Goal: Information Seeking & Learning: Learn about a topic

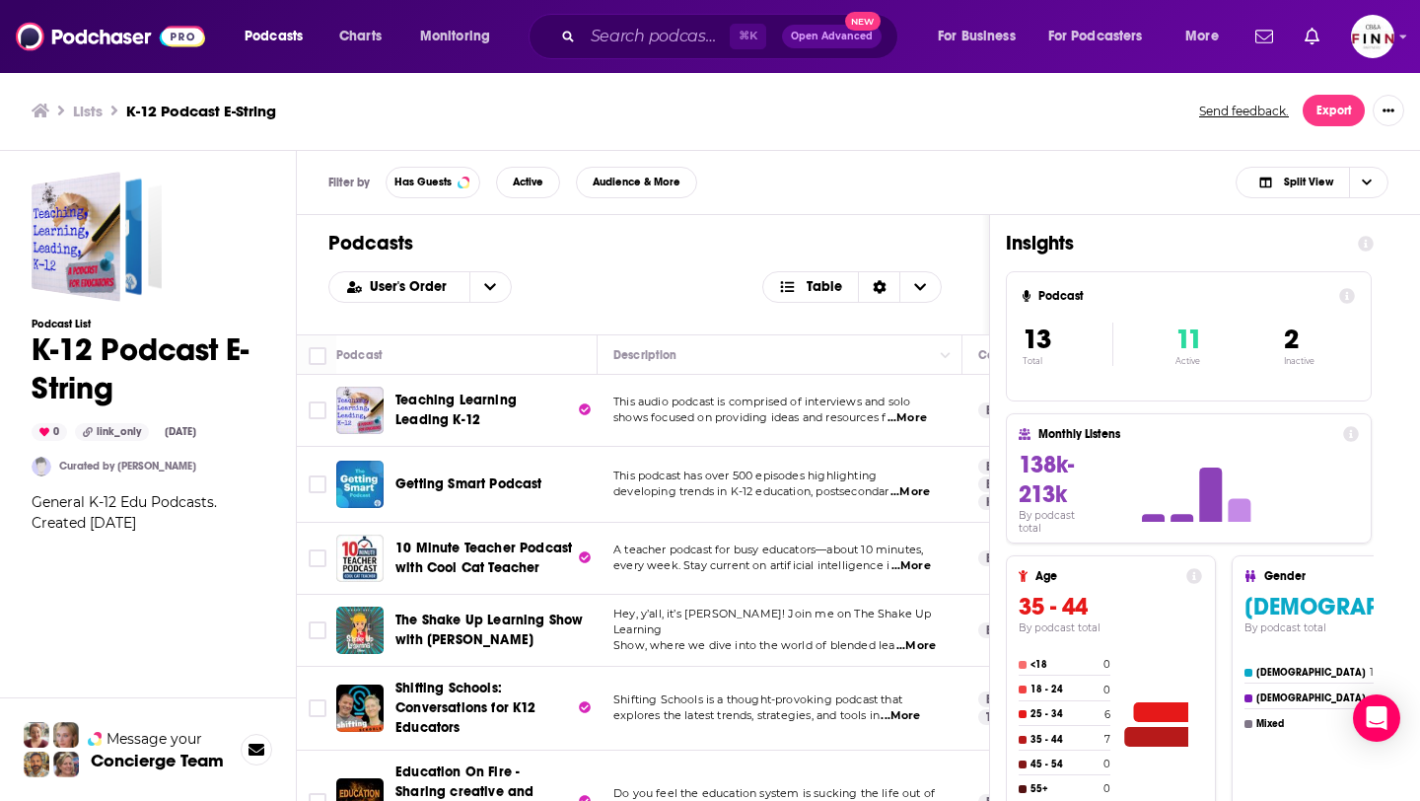
click at [511, 407] on span "Teaching Learning Leading K-12" at bounding box center [455, 410] width 121 height 36
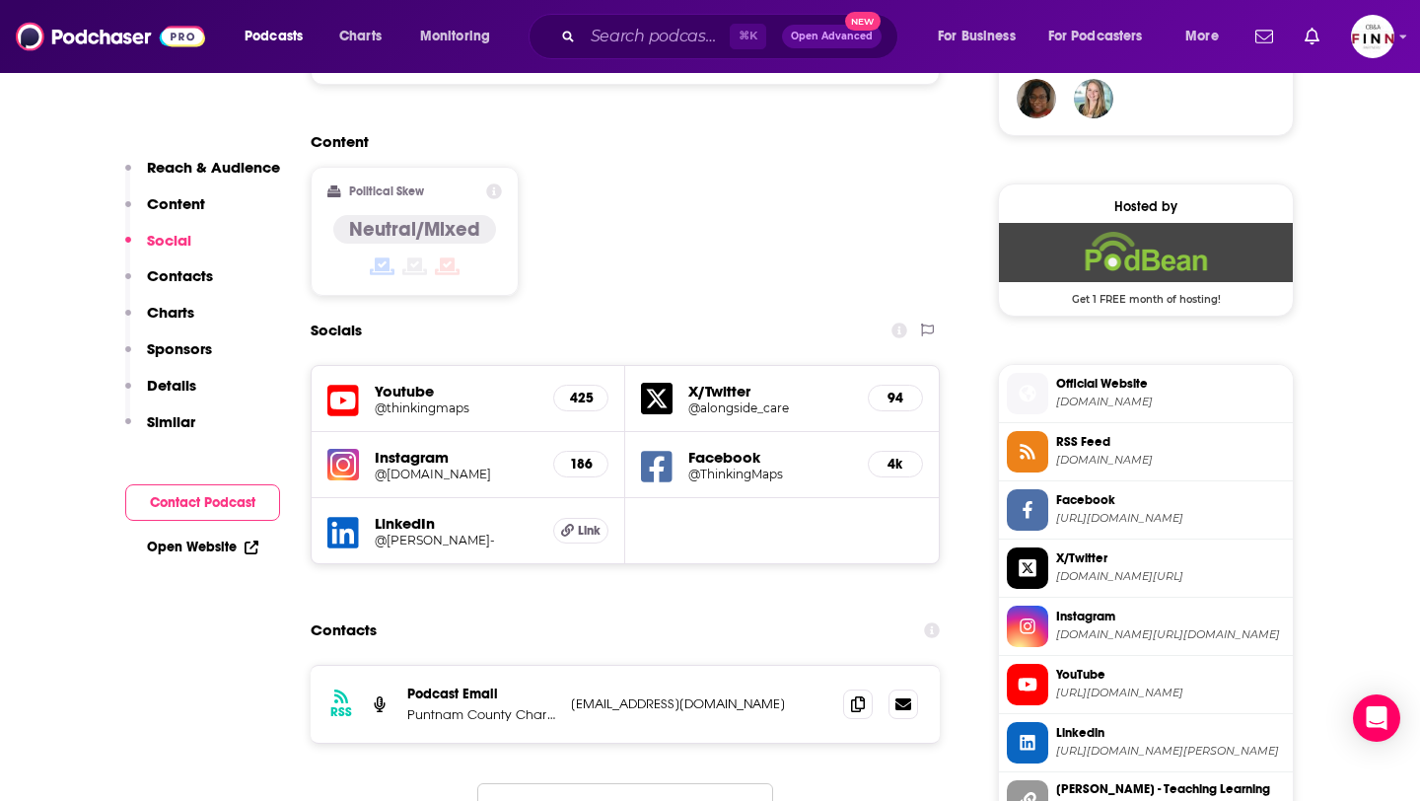
scroll to position [1491, 0]
click at [852, 694] on icon at bounding box center [858, 702] width 14 height 16
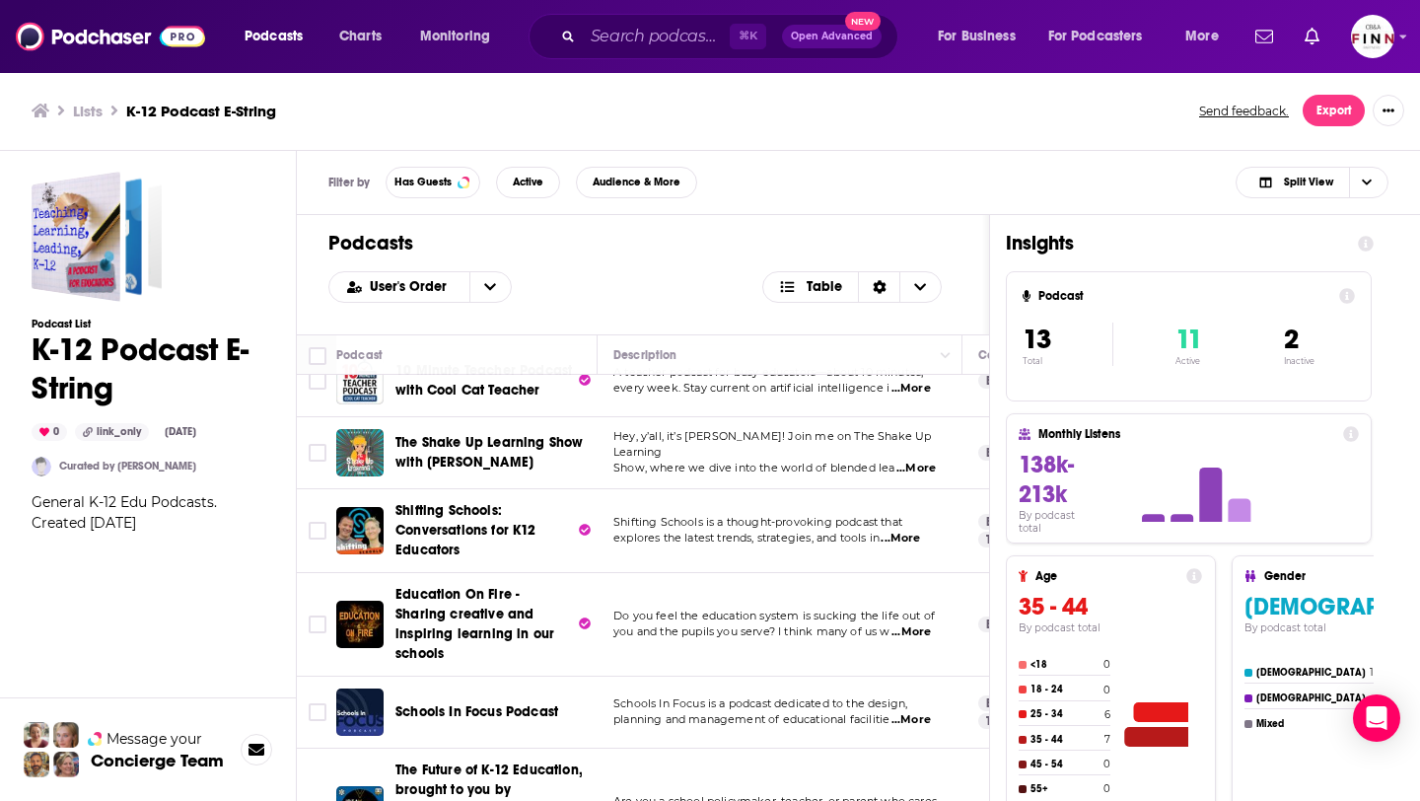
scroll to position [142, 0]
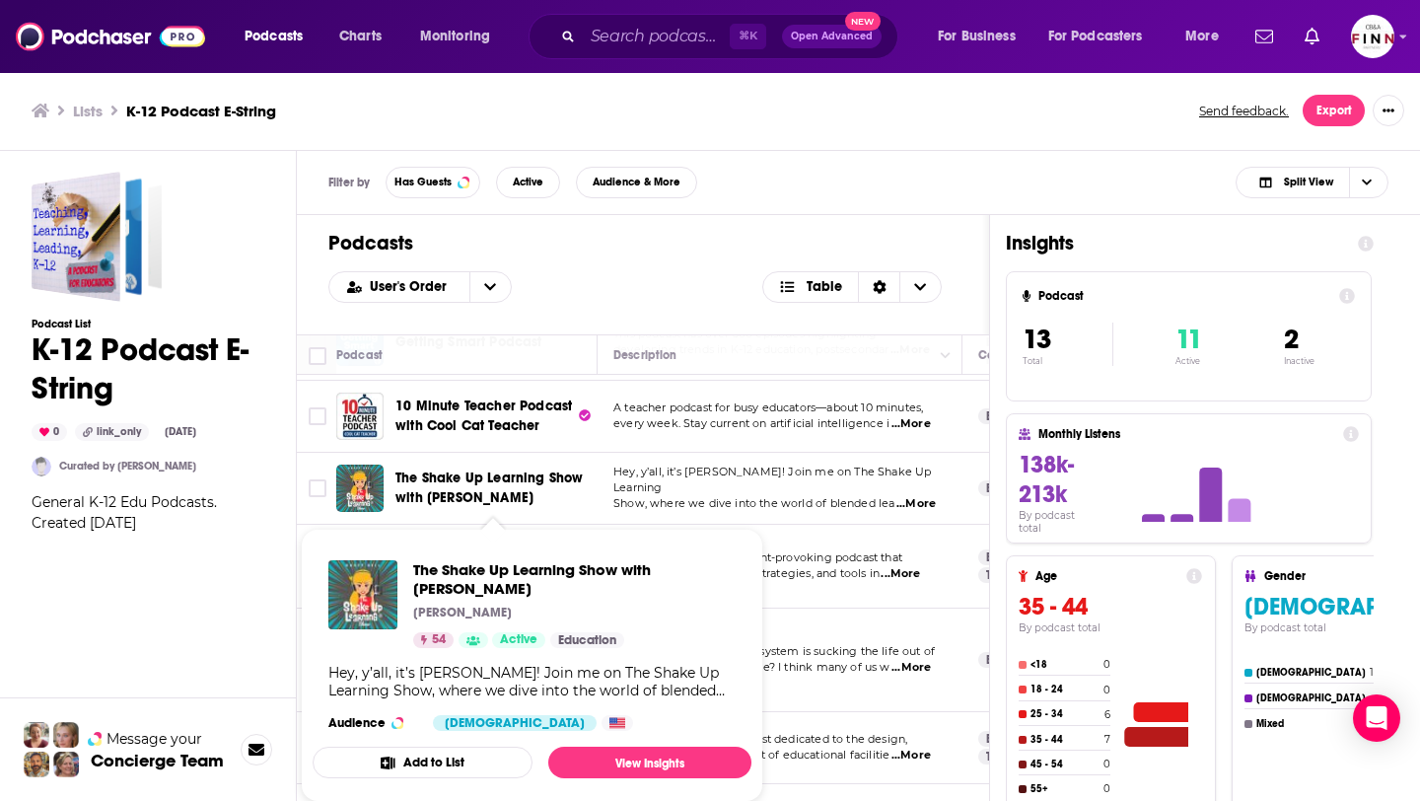
click at [536, 478] on span "The Shake Up Learning Show with [PERSON_NAME]" at bounding box center [488, 487] width 187 height 36
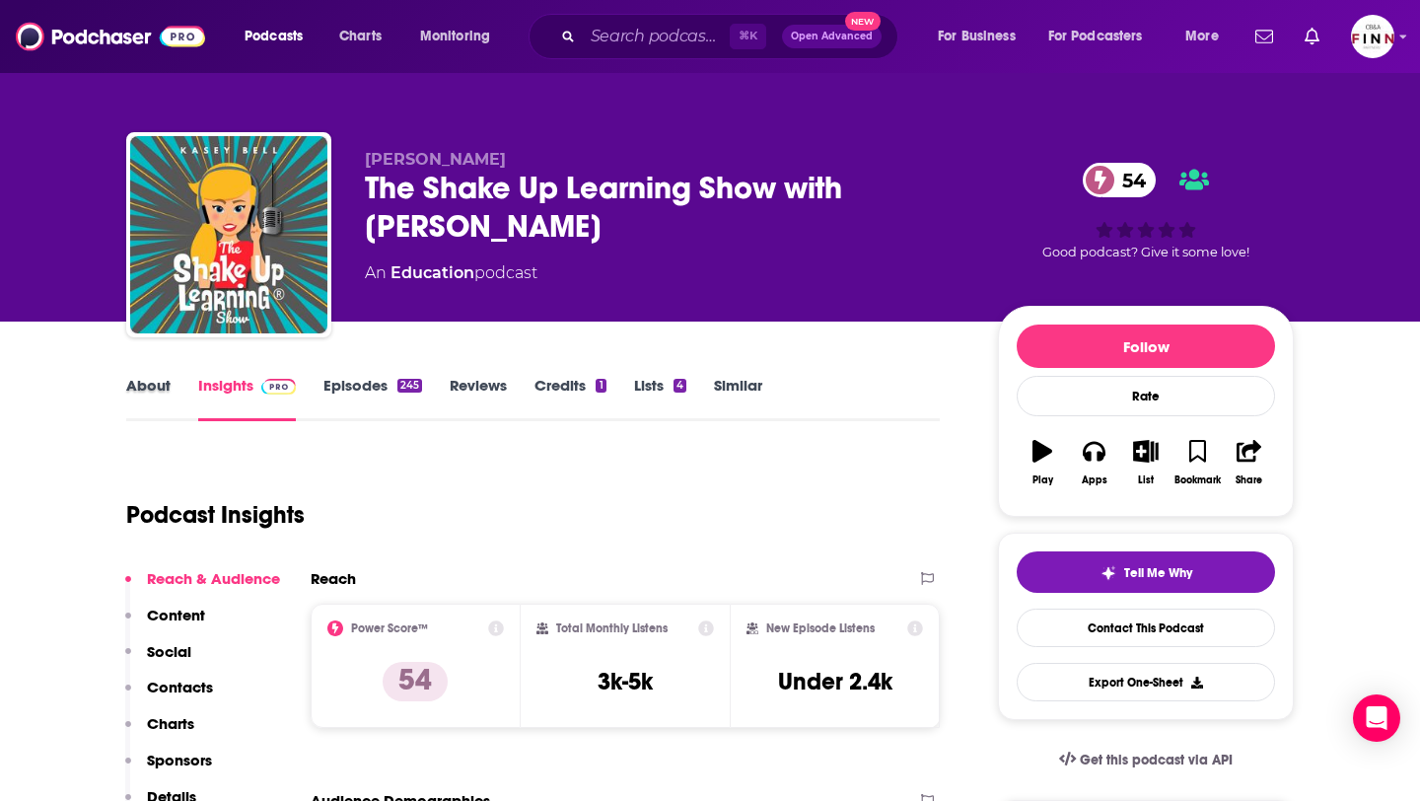
click at [170, 392] on div "About" at bounding box center [162, 398] width 72 height 45
click at [149, 388] on link "About" at bounding box center [148, 398] width 44 height 45
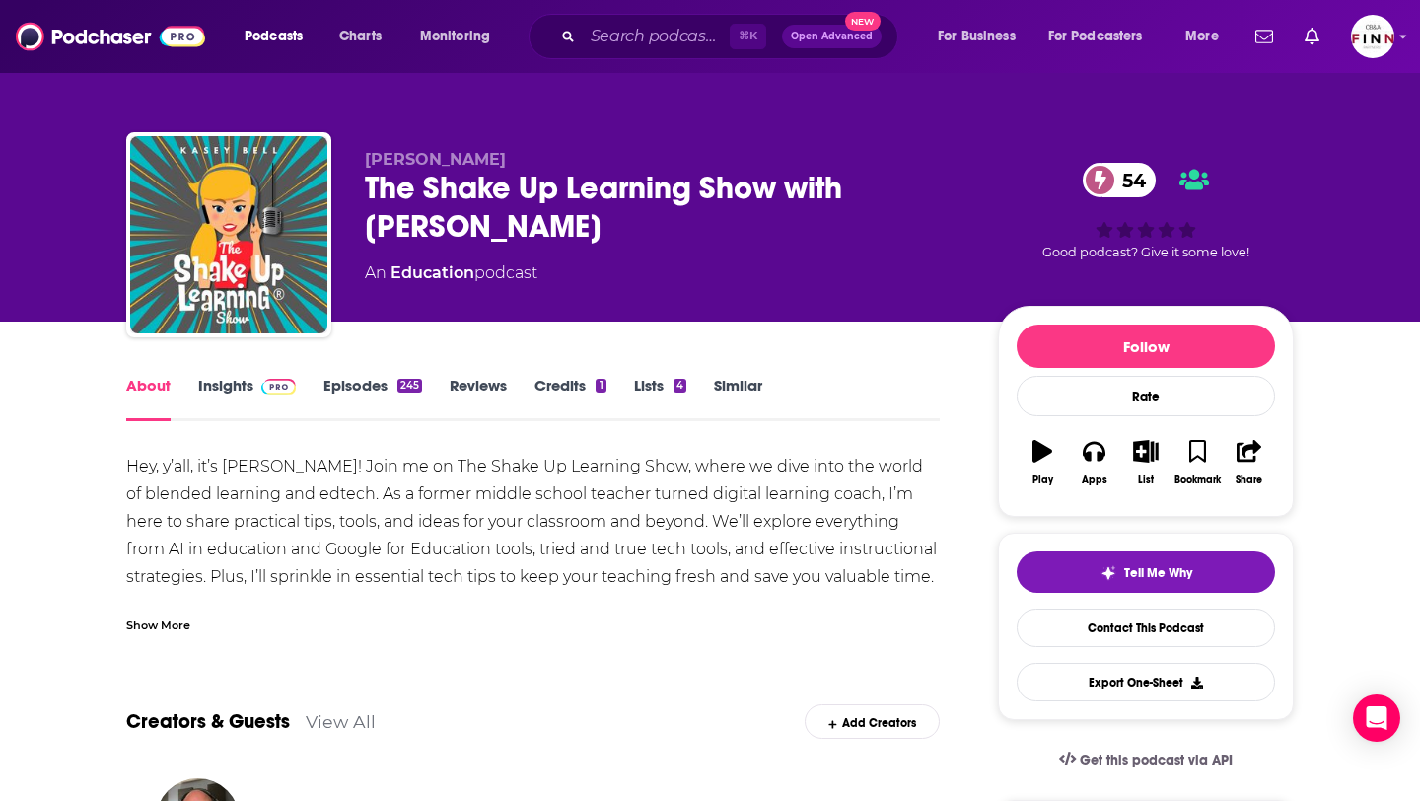
click at [366, 381] on link "Episodes 245" at bounding box center [372, 398] width 99 height 45
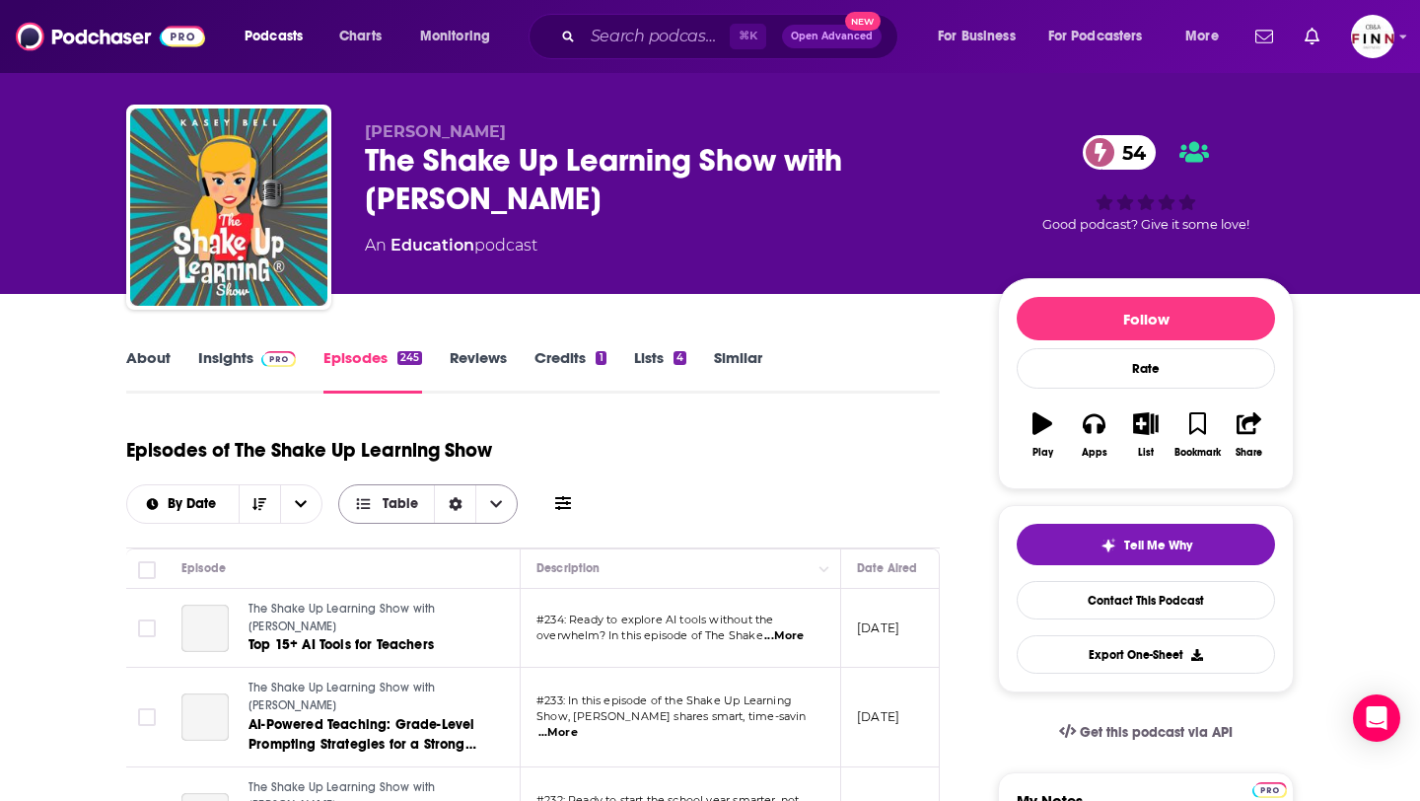
scroll to position [38, 0]
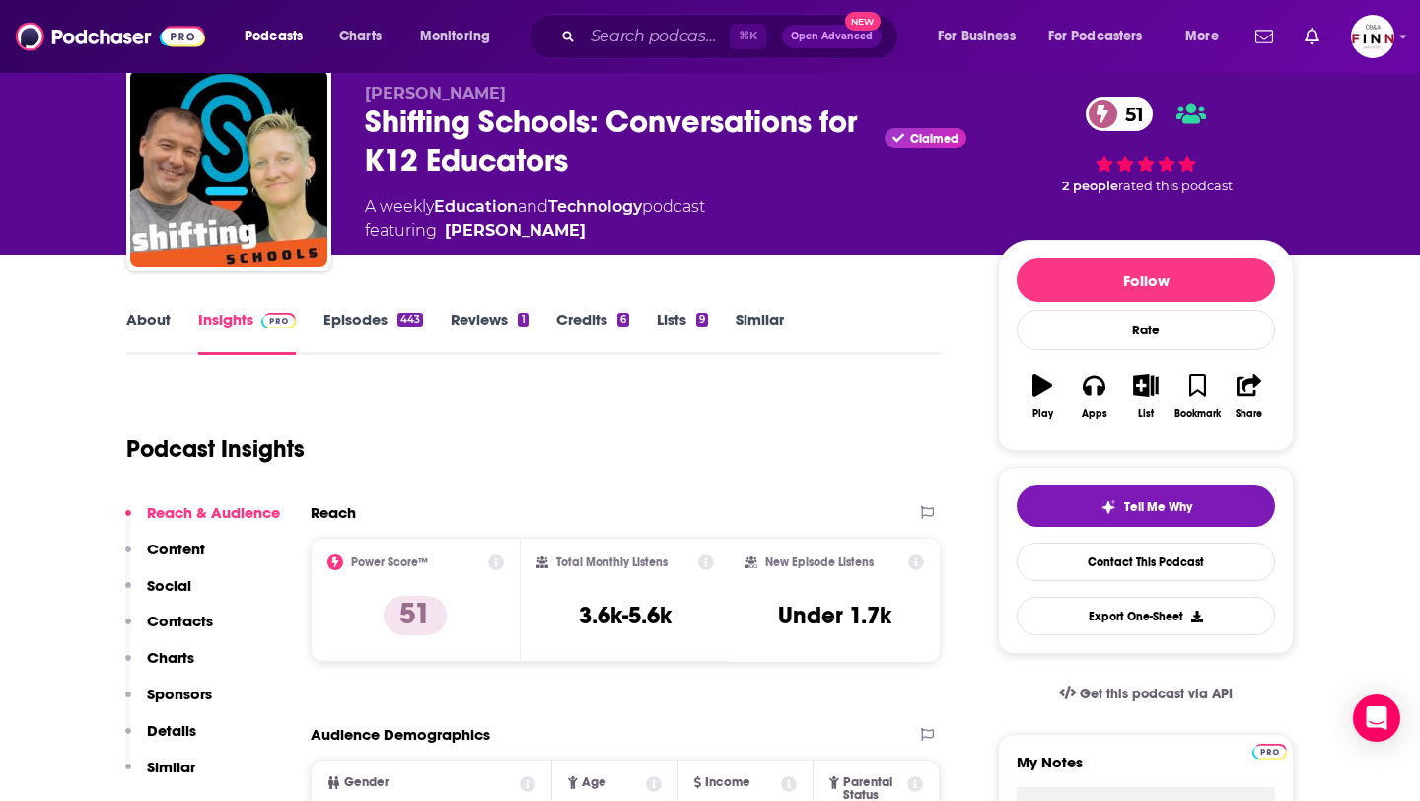
scroll to position [107, 0]
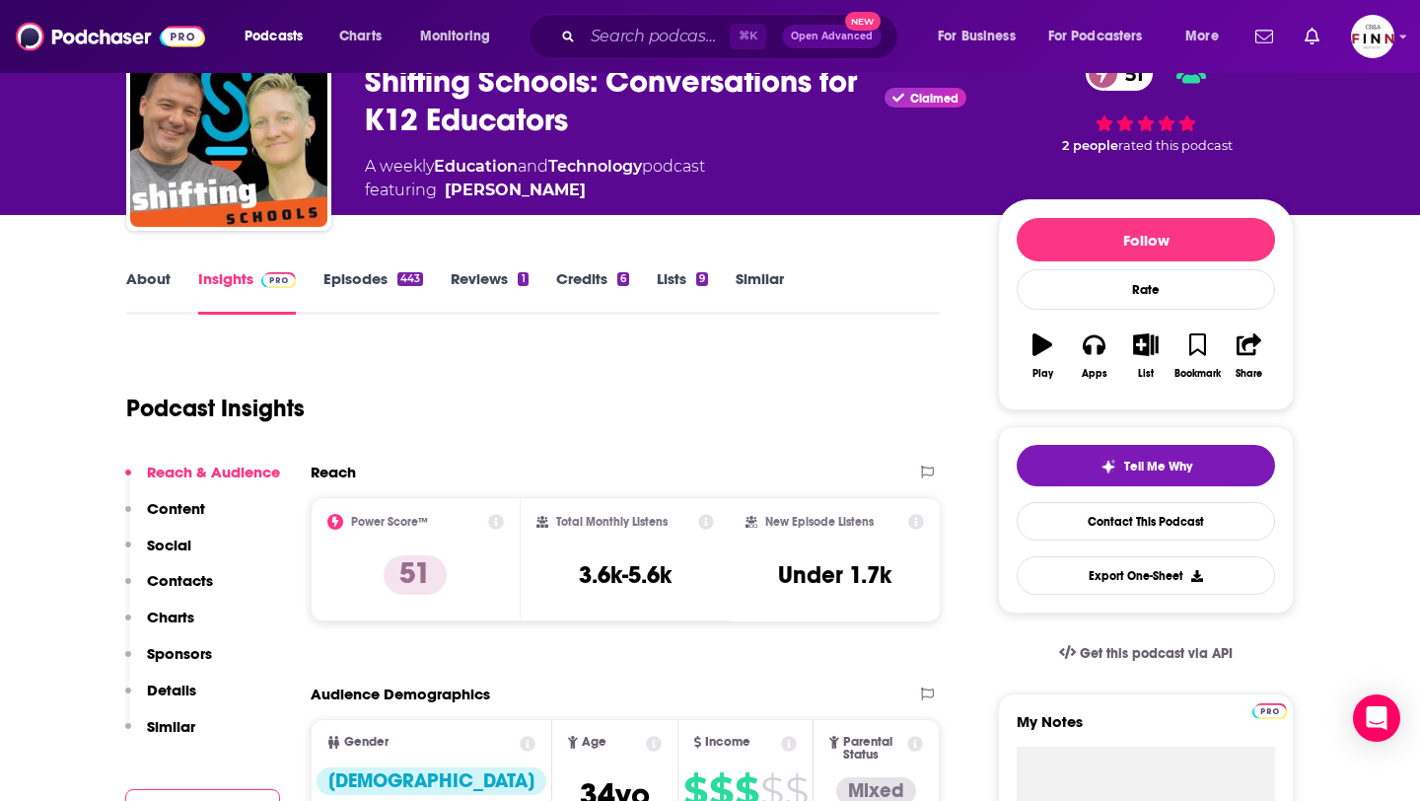
click at [166, 289] on link "About" at bounding box center [148, 291] width 44 height 45
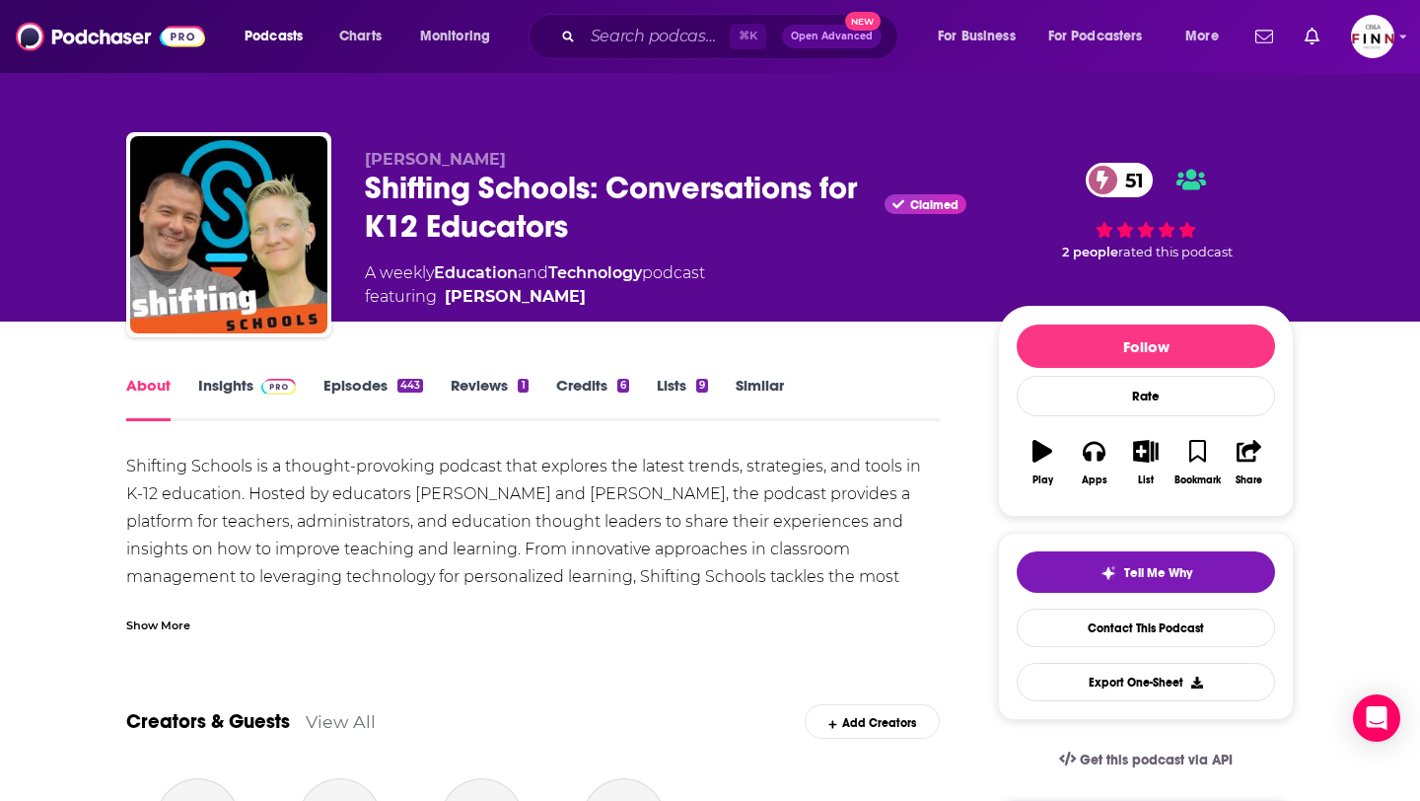
click at [190, 622] on div "Show More" at bounding box center [533, 618] width 814 height 34
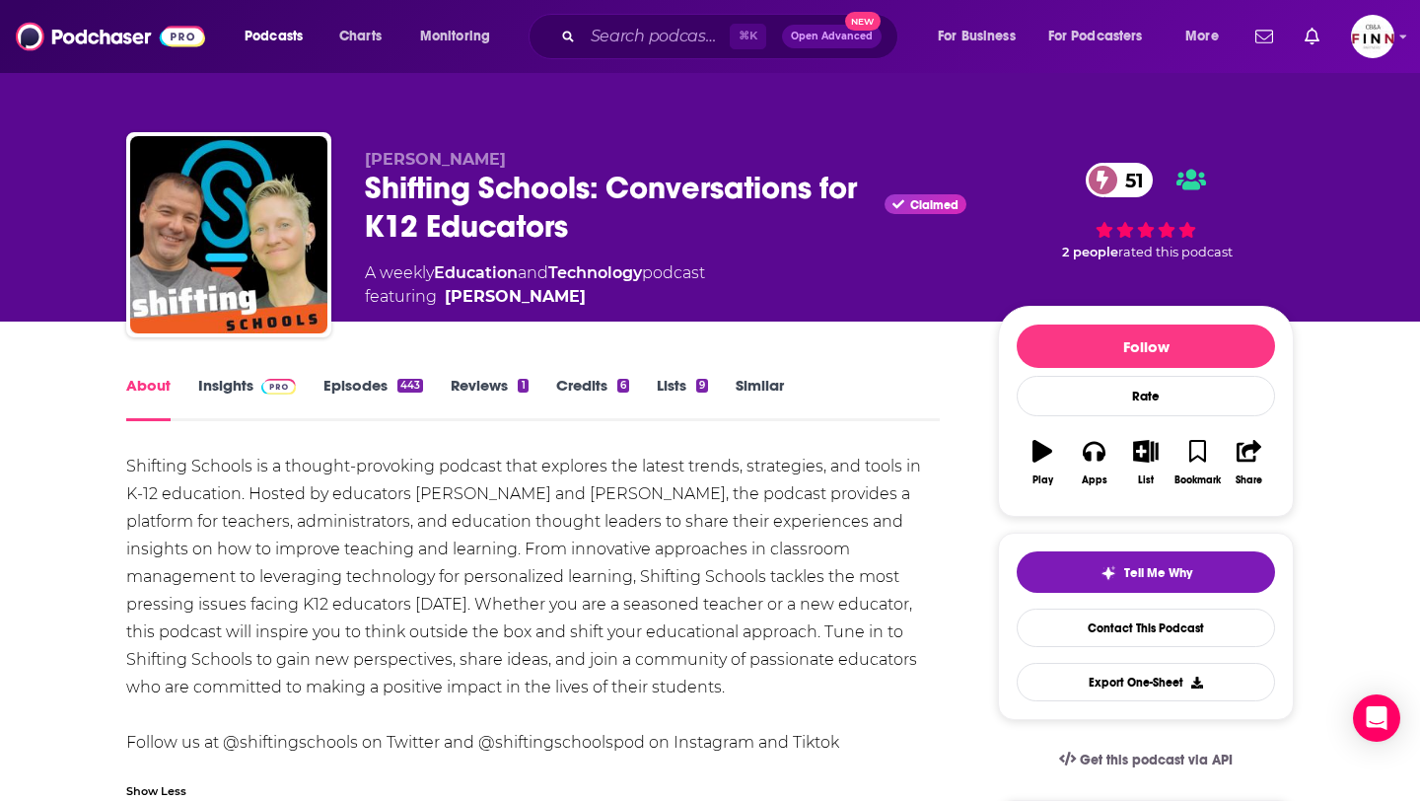
click at [364, 383] on link "Episodes 443" at bounding box center [373, 398] width 100 height 45
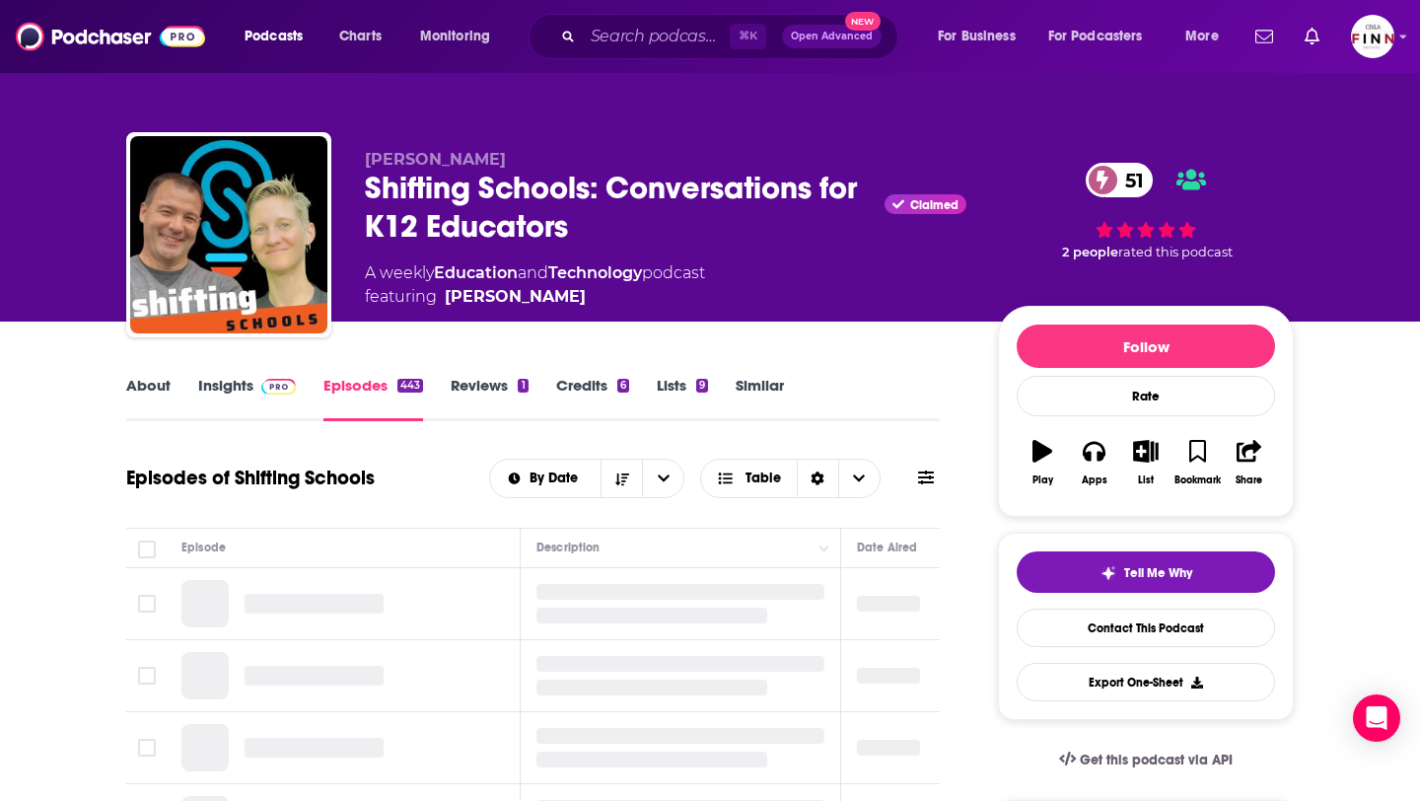
click at [250, 394] on link "Insights" at bounding box center [247, 398] width 98 height 45
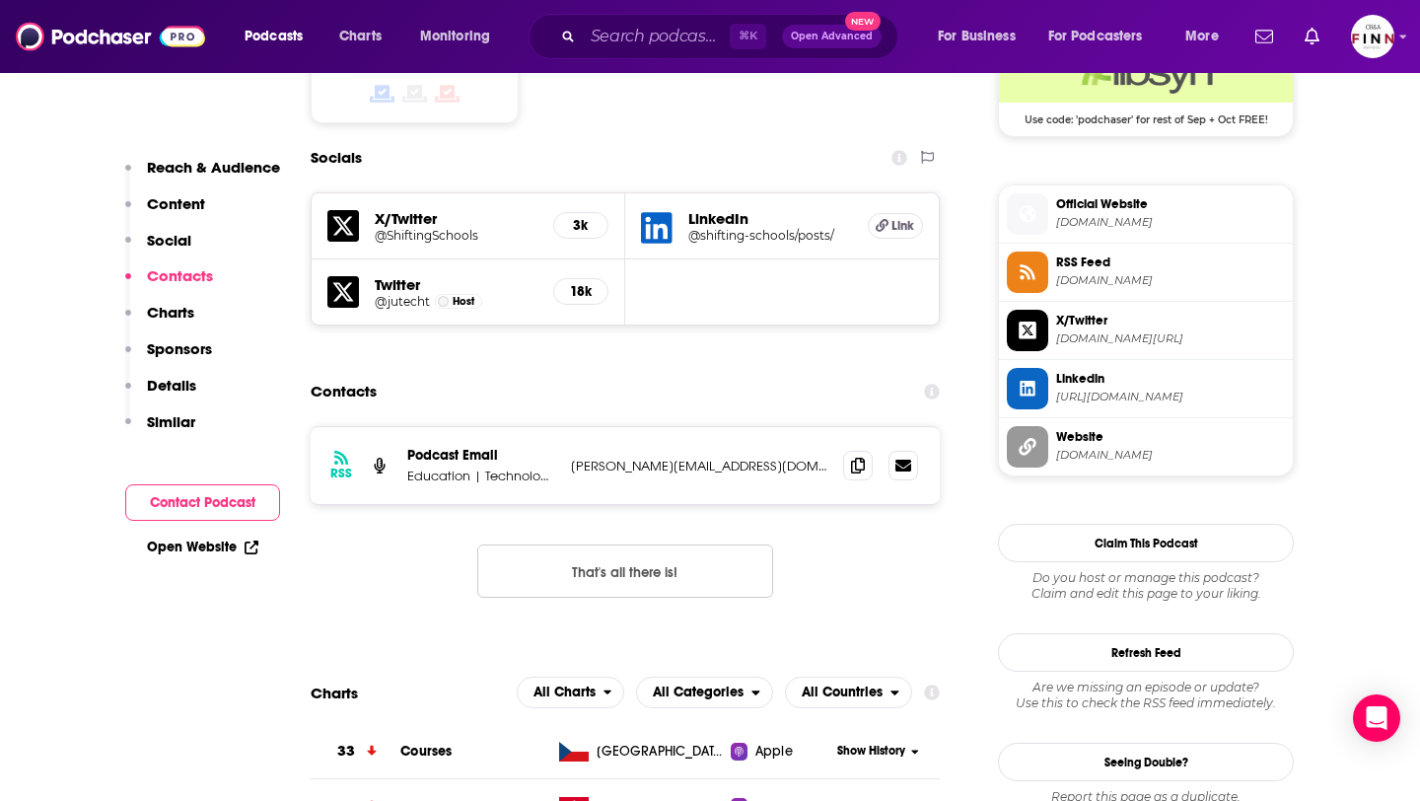
scroll to position [1689, 0]
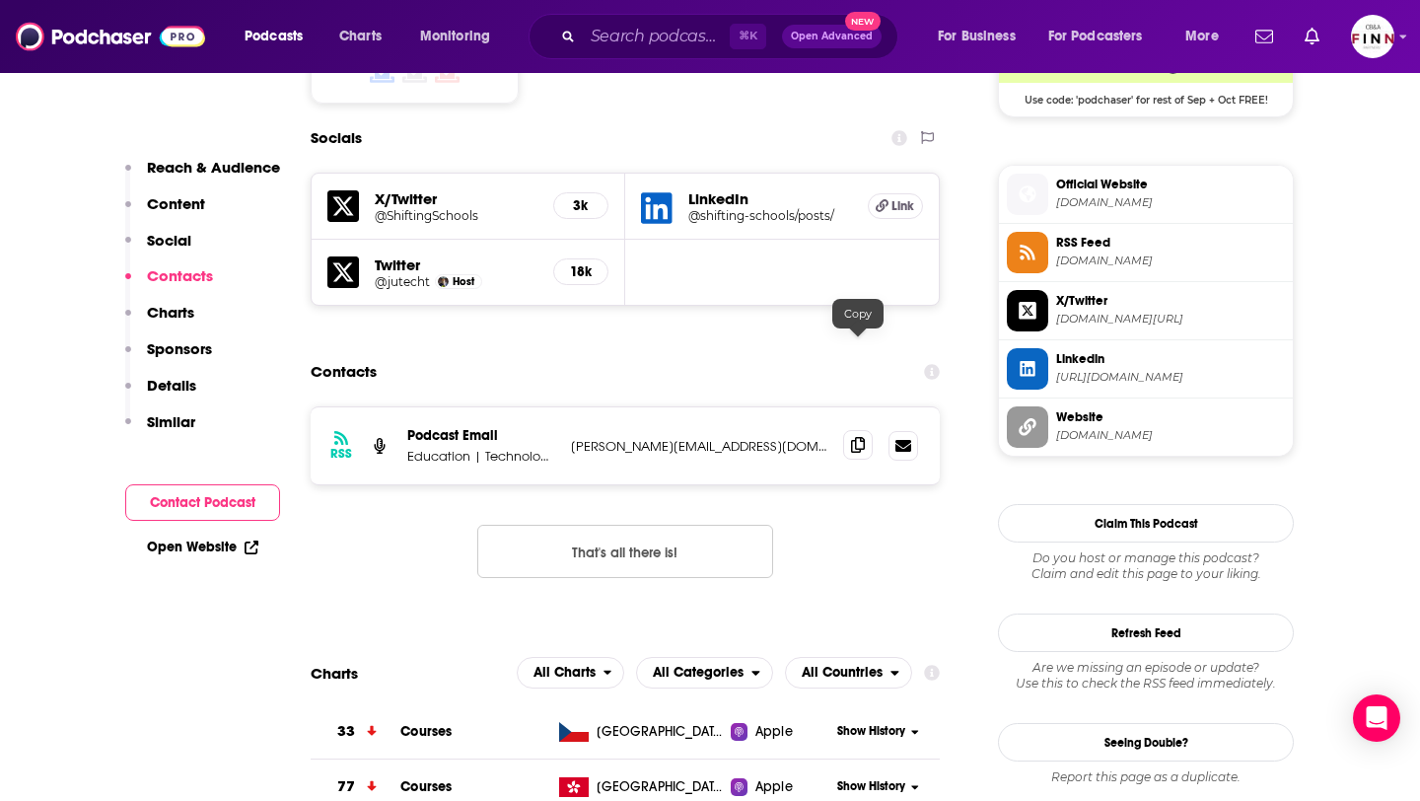
click at [860, 437] on icon at bounding box center [858, 445] width 14 height 16
